Goal: Information Seeking & Learning: Learn about a topic

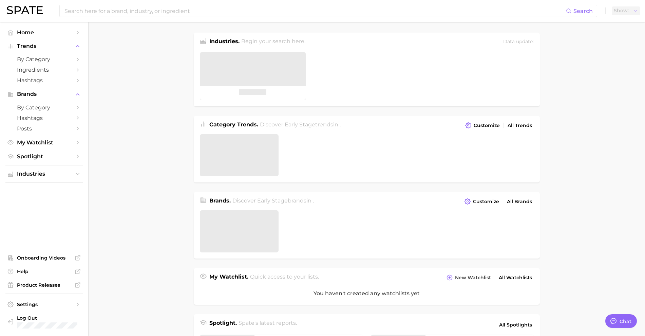
type textarea "x"
click at [186, 14] on input at bounding box center [315, 11] width 502 height 12
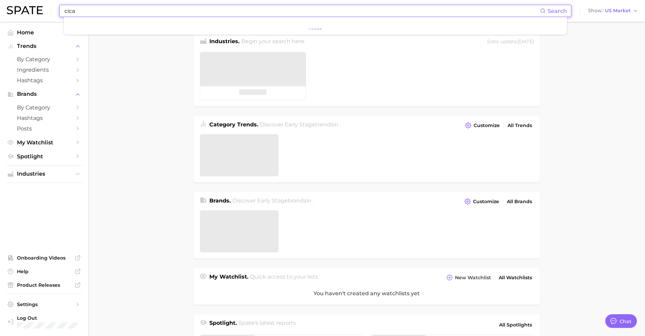
type input "cica"
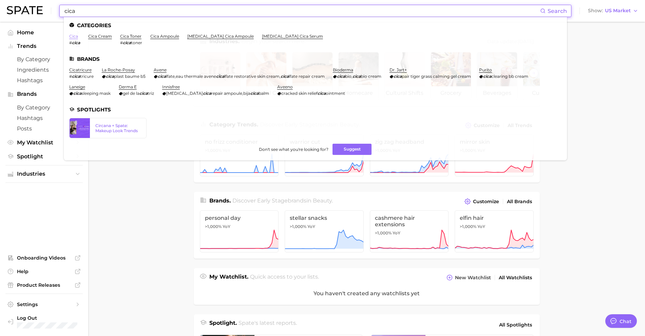
click at [74, 36] on link "cica" at bounding box center [73, 36] width 9 height 5
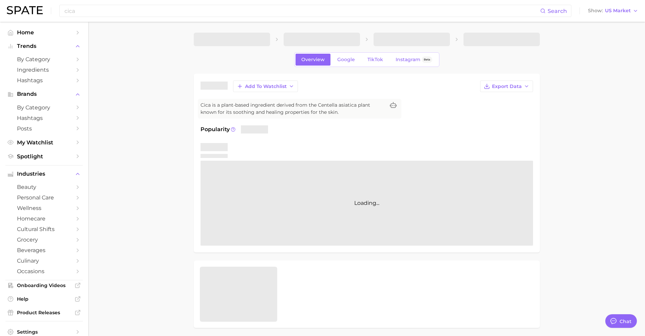
type textarea "x"
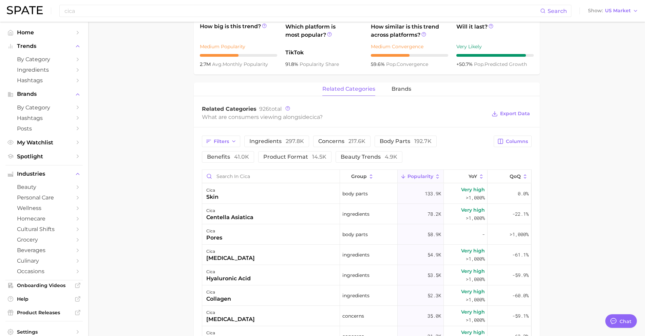
scroll to position [339, 0]
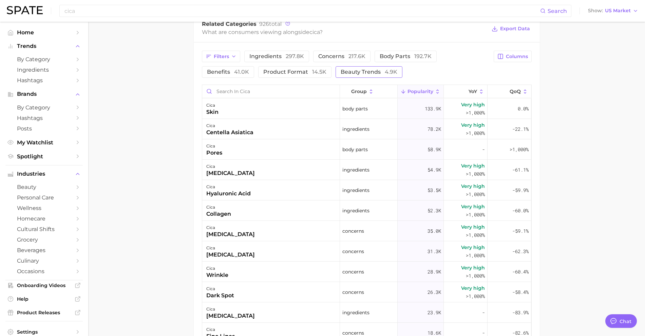
click at [341, 73] on span "beauty trends 4.9k" at bounding box center [369, 71] width 57 height 5
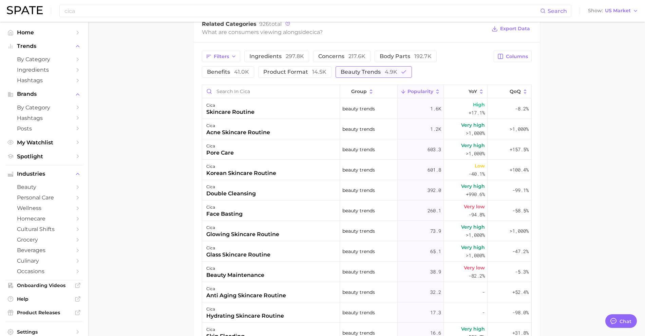
click at [341, 74] on span "beauty trends 4.9k" at bounding box center [369, 71] width 57 height 5
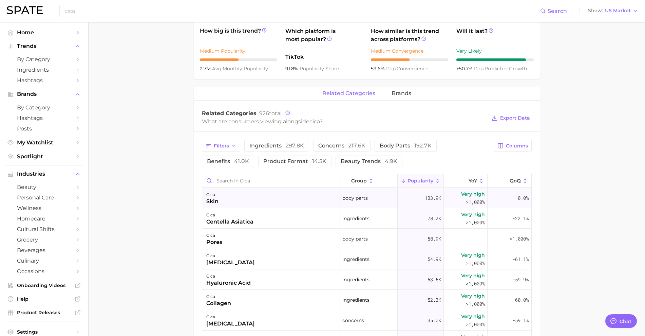
scroll to position [255, 0]
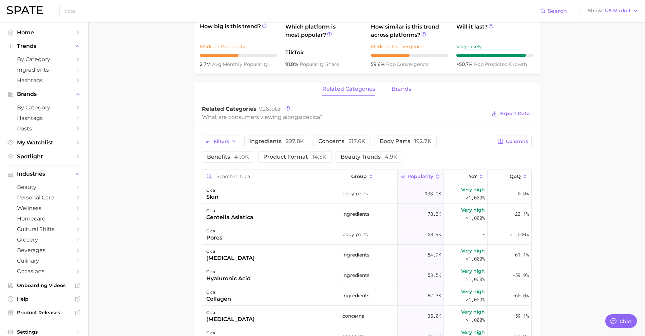
click at [397, 92] on button "brands" at bounding box center [402, 88] width 20 height 13
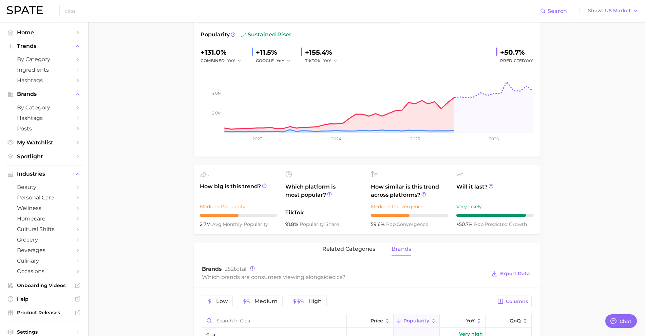
scroll to position [0, 0]
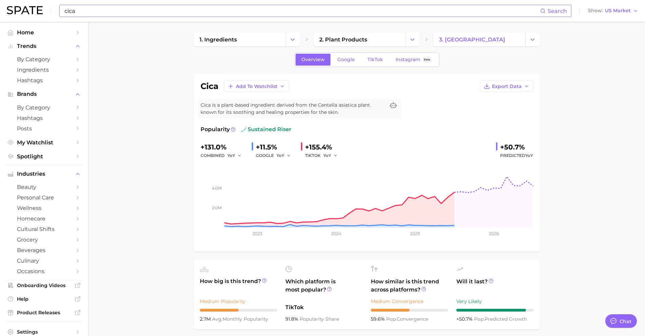
click at [423, 12] on input "cica" at bounding box center [302, 11] width 477 height 12
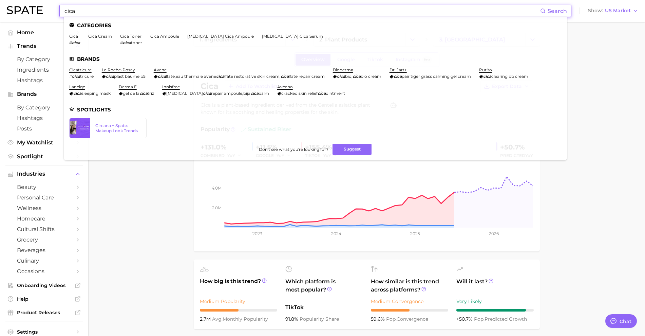
click at [422, 12] on input "cica" at bounding box center [302, 11] width 477 height 12
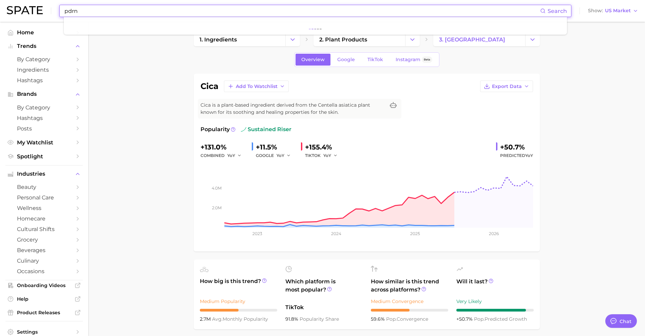
type input "pdrn"
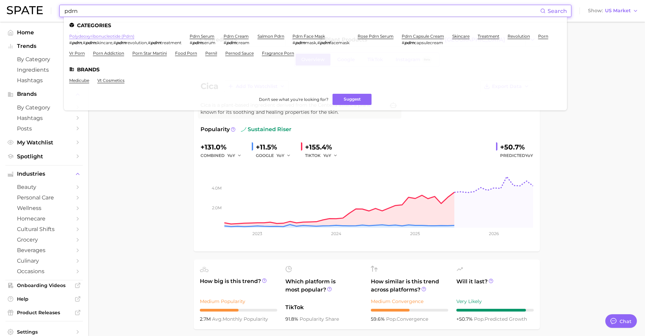
click at [124, 36] on link "polydeoxyribonucleotide (pdrn)" at bounding box center [101, 36] width 65 height 5
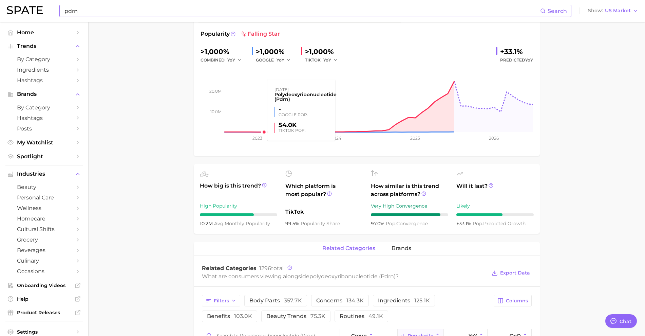
scroll to position [170, 0]
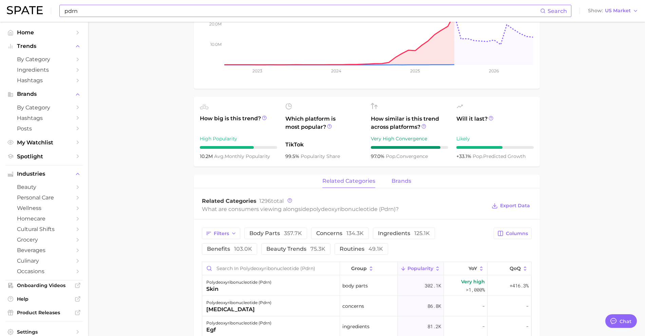
click at [410, 181] on span "brands" at bounding box center [402, 181] width 20 height 6
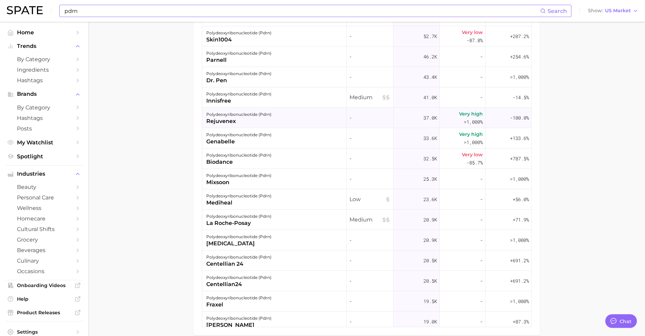
scroll to position [509, 0]
